Goal: Task Accomplishment & Management: Use online tool/utility

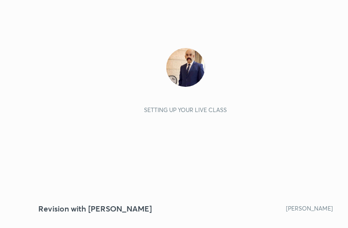
scroll to position [166, 309]
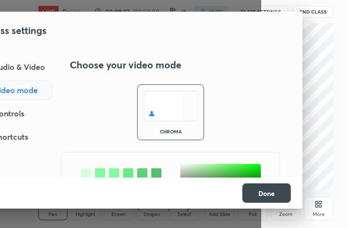
click at [32, 64] on div "Audio & Video" at bounding box center [11, 66] width 82 height 19
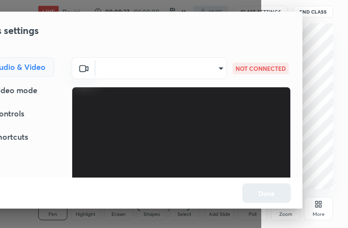
click at [215, 66] on body "1 2 3 4 5 6 7 C X Z C X Z E E Erase all H H LIVE Revision with Dr Sidharth Aror…" at bounding box center [174, 114] width 348 height 228
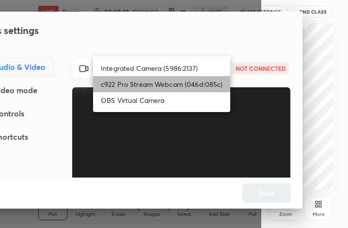
click at [178, 85] on li "c922 Pro Stream Webcam (046d:085c)" at bounding box center [161, 84] width 137 height 16
type input "683f870982cb4b1b4da8f1d5e77aab5a032be86548e1444af360390692b43661"
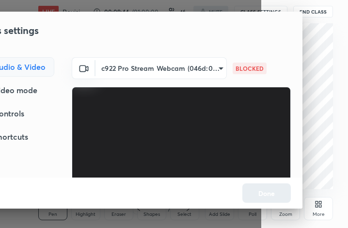
click at [242, 69] on p "BLOCKED" at bounding box center [249, 68] width 28 height 9
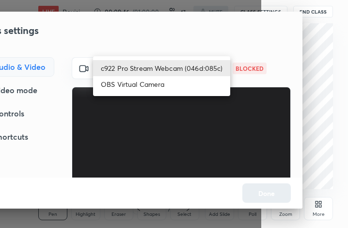
click at [212, 70] on body "1 2 3 4 5 6 7 C X Z C X Z E E Erase all H H LIVE Revision with Dr Sidharth Aror…" at bounding box center [174, 114] width 348 height 228
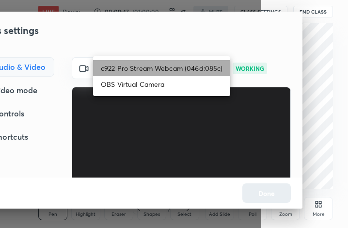
click at [190, 67] on li "c922 Pro Stream Webcam (046d:085c)" at bounding box center [161, 68] width 137 height 16
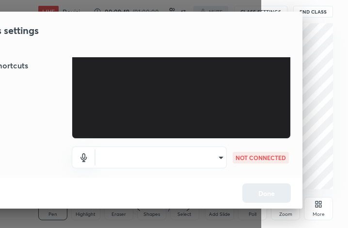
scroll to position [72, 0]
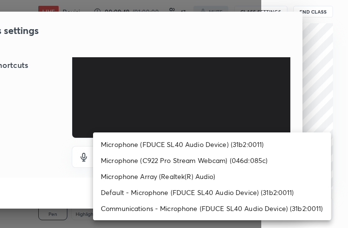
drag, startPoint x: 218, startPoint y: 156, endPoint x: 217, endPoint y: 150, distance: 5.5
click at [218, 156] on body "1 2 3 4 5 6 7 C X Z C X Z E E Erase all H H LIVE Revision with Dr Sidharth Aror…" at bounding box center [174, 114] width 348 height 228
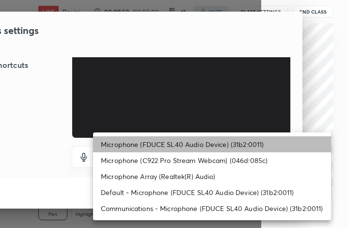
click at [181, 144] on li "Microphone (FDUCE SL40 Audio Device) (31b2:0011)" at bounding box center [212, 144] width 238 height 16
type input "52df8191a2b0bdfe61b7b8bf1f8064fc85e7cb249d25169312ac3393efd5774d"
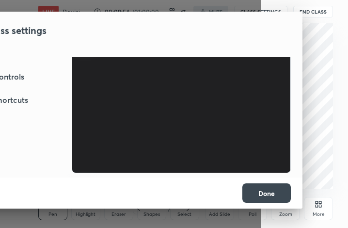
scroll to position [37, 0]
click at [271, 194] on button "Done" at bounding box center [266, 192] width 48 height 19
click at [270, 191] on button "Done" at bounding box center [266, 192] width 48 height 19
click at [270, 190] on button "Done" at bounding box center [266, 192] width 48 height 19
click at [269, 189] on button "Done" at bounding box center [266, 192] width 48 height 19
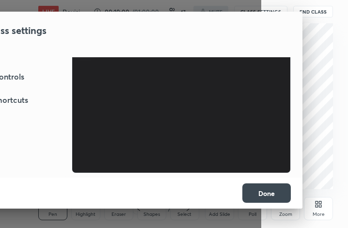
click at [271, 190] on button "Done" at bounding box center [266, 192] width 48 height 19
click at [18, 77] on div "Controls" at bounding box center [12, 76] width 84 height 19
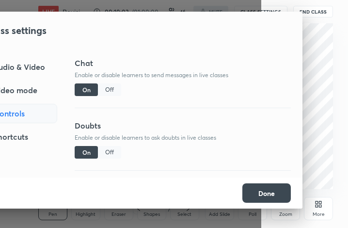
scroll to position [0, 0]
click at [271, 194] on button "Done" at bounding box center [266, 192] width 48 height 19
click at [271, 192] on button "Done" at bounding box center [266, 192] width 48 height 19
click at [272, 190] on button "Done" at bounding box center [266, 192] width 48 height 19
drag, startPoint x: 272, startPoint y: 189, endPoint x: 270, endPoint y: 118, distance: 71.2
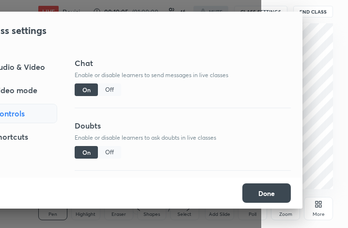
click at [272, 188] on button "Done" at bounding box center [266, 192] width 48 height 19
click at [260, 188] on button "Done" at bounding box center [266, 192] width 48 height 19
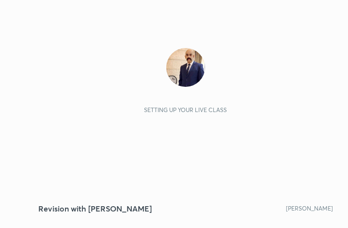
scroll to position [166, 309]
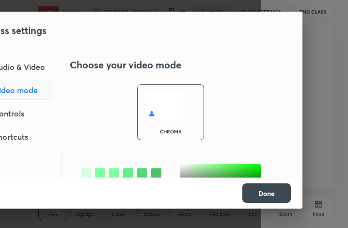
click at [31, 66] on div "Audio & Video" at bounding box center [11, 66] width 82 height 19
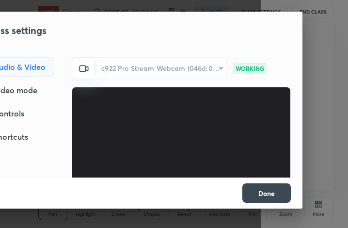
click at [217, 68] on div "c922 Pro Stream Webcam (046d:085c)" at bounding box center [160, 68] width 131 height 22
drag, startPoint x: 217, startPoint y: 69, endPoint x: 210, endPoint y: 70, distance: 6.9
click at [217, 68] on div "c922 Pro Stream Webcam (046d:085c)" at bounding box center [160, 68] width 131 height 22
click at [27, 86] on div "Video mode" at bounding box center [12, 89] width 84 height 19
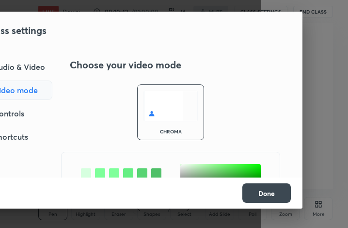
click at [33, 67] on div "Audio & Video" at bounding box center [11, 66] width 82 height 19
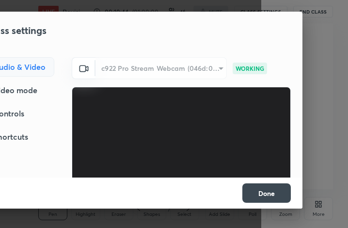
click at [210, 70] on div "c922 Pro Stream Webcam (046d:085c)" at bounding box center [160, 68] width 131 height 22
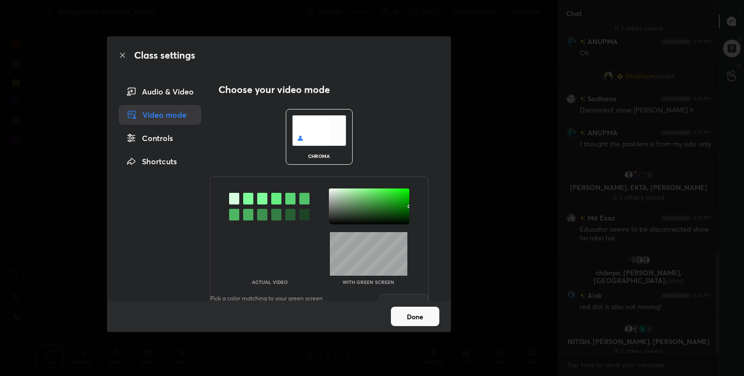
scroll to position [744, 0]
click at [180, 89] on div "Audio & Video" at bounding box center [160, 91] width 82 height 19
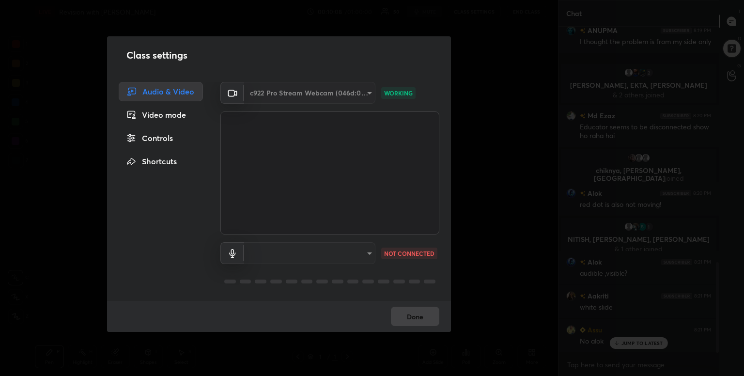
scroll to position [845, 0]
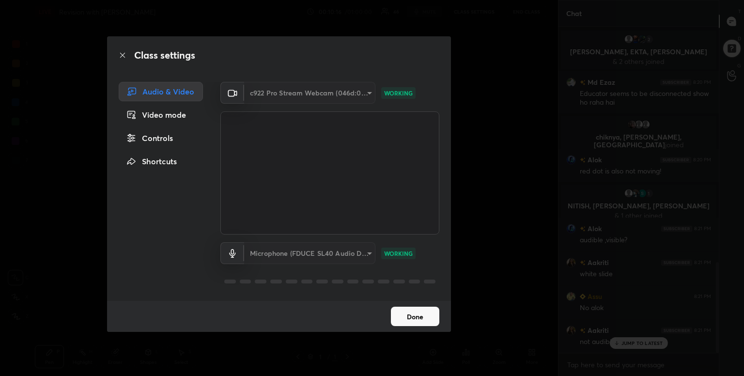
click at [343, 96] on div "c922 Pro Stream Webcam (046d:085c)" at bounding box center [309, 93] width 131 height 22
click at [143, 115] on div "Video mode" at bounding box center [161, 114] width 84 height 19
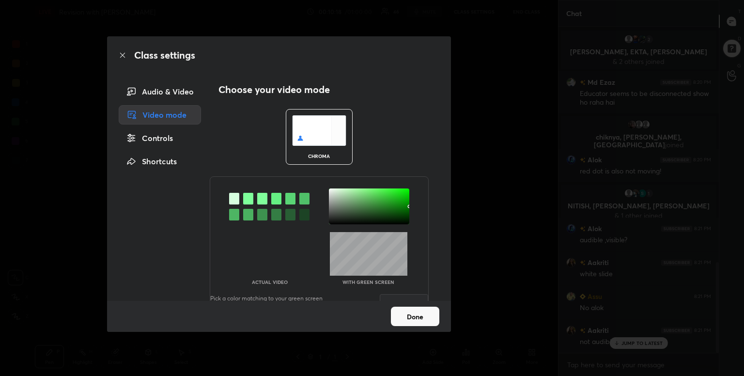
click at [171, 88] on div "Audio & Video" at bounding box center [160, 91] width 82 height 19
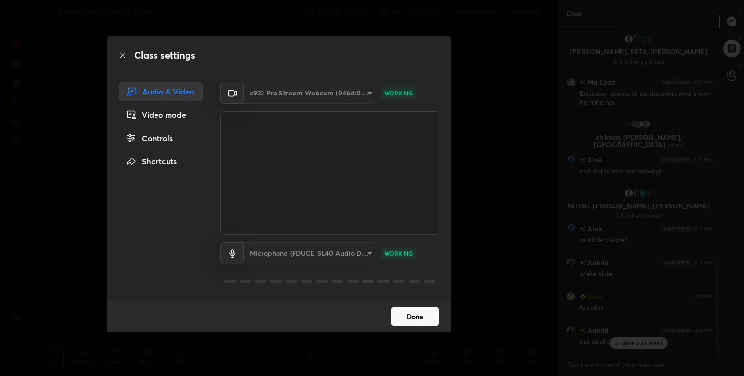
scroll to position [868, 0]
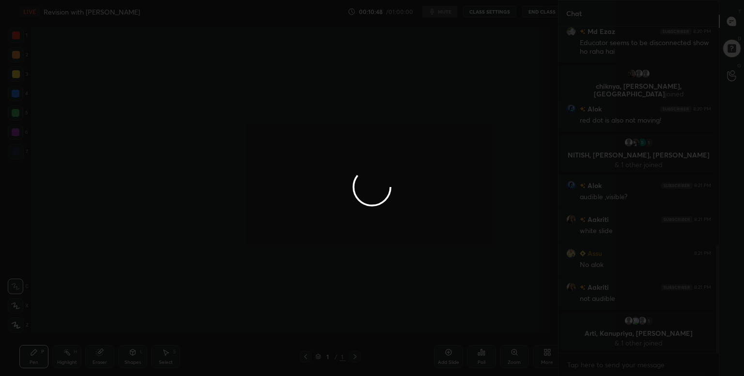
scroll to position [48134, 47928]
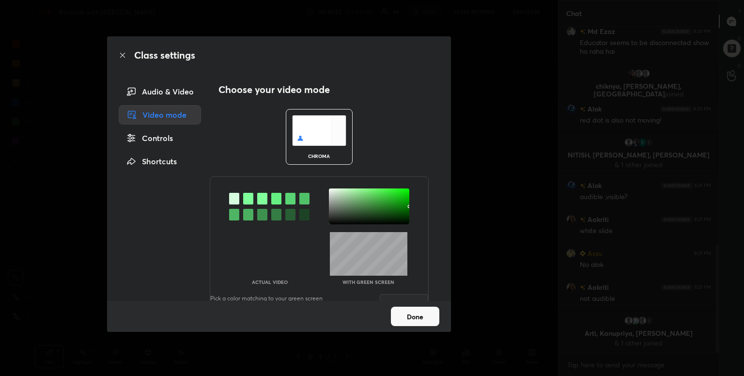
click at [173, 90] on div "Audio & Video" at bounding box center [160, 91] width 82 height 19
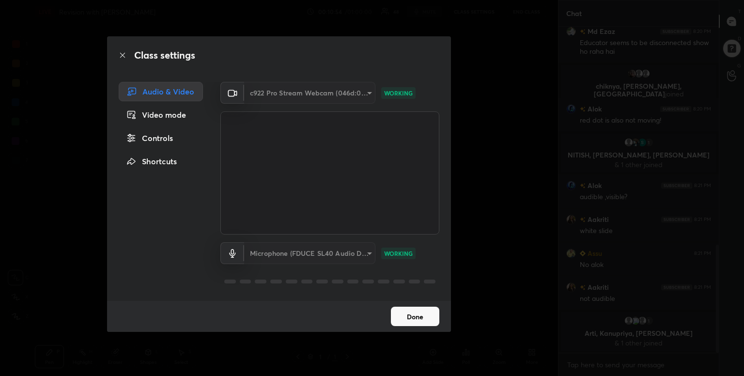
click at [364, 92] on div "c922 Pro Stream Webcam (046d:085c)" at bounding box center [309, 93] width 131 height 22
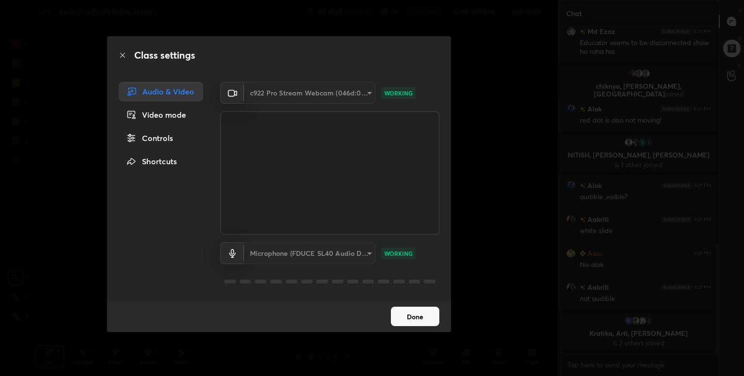
scroll to position [690, 0]
click at [339, 255] on div "Microphone (FDUCE SL40 Audio Device) (31b2:0011)" at bounding box center [309, 253] width 131 height 22
click at [418, 321] on button "Done" at bounding box center [415, 316] width 48 height 19
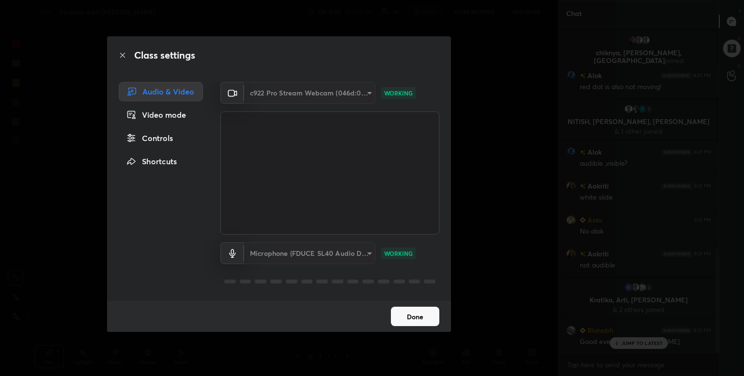
click at [418, 321] on button "Done" at bounding box center [415, 316] width 48 height 19
click at [533, 59] on div "Class settings Audio & Video Video mode Controls Shortcuts c922 Pro Stream Webc…" at bounding box center [279, 188] width 558 height 376
click at [414, 321] on button "Done" at bounding box center [415, 316] width 48 height 19
